Goal: Register for event/course

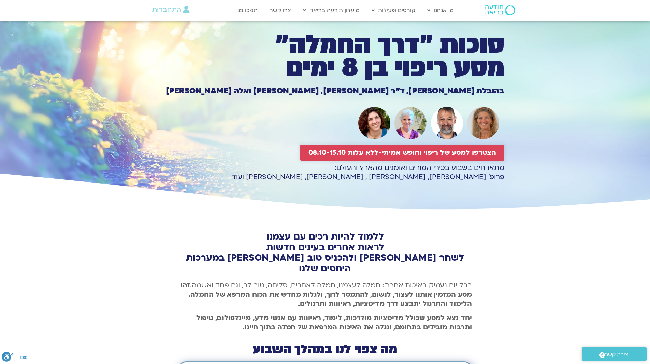
click at [353, 149] on span "הצטרפו למסע של ריפוי וחופש אמיתי-ללא עלות 08.10-15.10" at bounding box center [403, 153] width 188 height 8
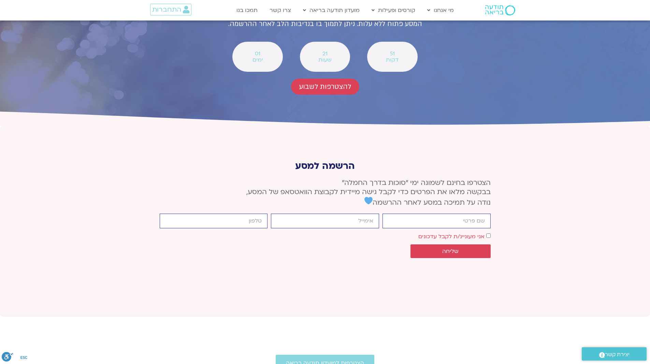
scroll to position [2515, 0]
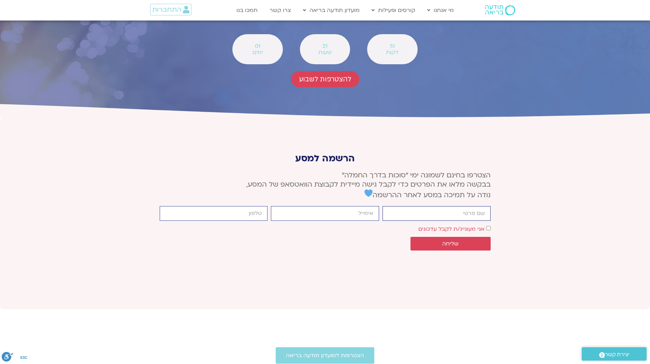
click at [422, 206] on input "firstname" at bounding box center [437, 213] width 108 height 15
type input "[PERSON_NAME]"
click at [358, 206] on input "email" at bounding box center [325, 213] width 108 height 15
type input "[EMAIL_ADDRESS][DOMAIN_NAME]"
type input "0523561126"
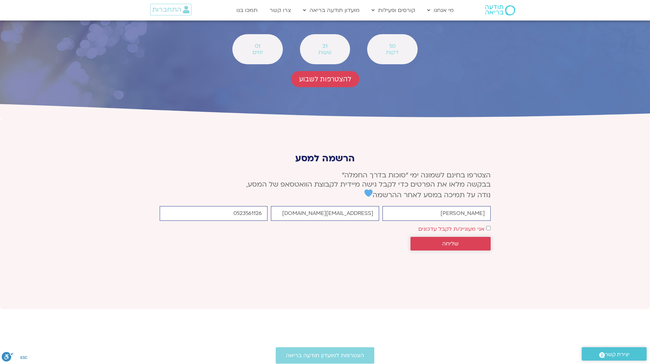
click at [462, 240] on span "שליחה" at bounding box center [451, 243] width 64 height 6
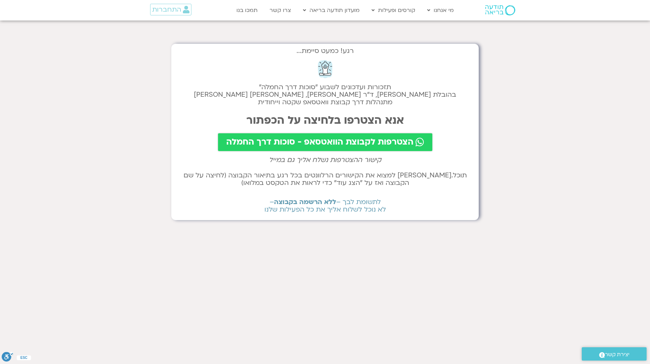
click at [322, 141] on span "הצטרפות לקבוצת הוואטסאפ - סוכות דרך החמלה" at bounding box center [319, 142] width 187 height 10
